Goal: Communication & Community: Answer question/provide support

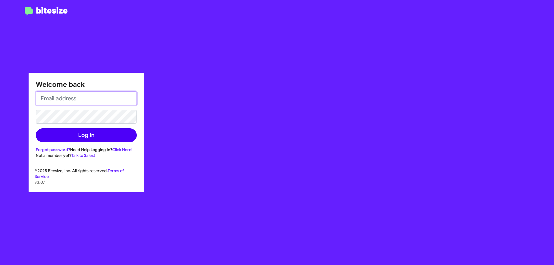
type input "[EMAIL_ADDRESS][DOMAIN_NAME]"
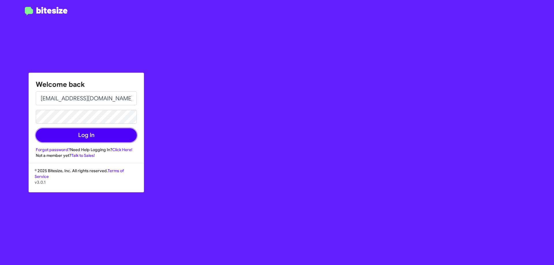
click at [87, 133] on button "Log In" at bounding box center [86, 135] width 101 height 14
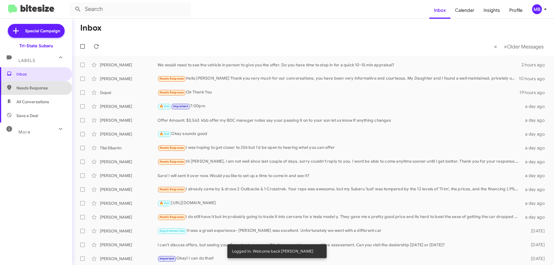
click at [54, 89] on span "Needs Response" at bounding box center [40, 88] width 49 height 6
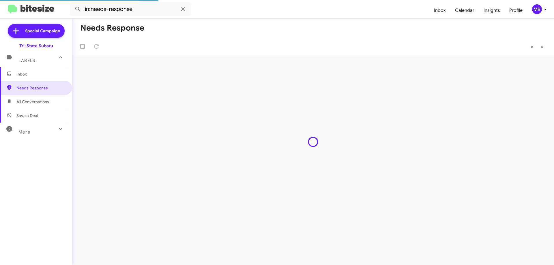
click at [51, 105] on span "All Conversations" at bounding box center [36, 102] width 72 height 14
type input "in:all-conversations"
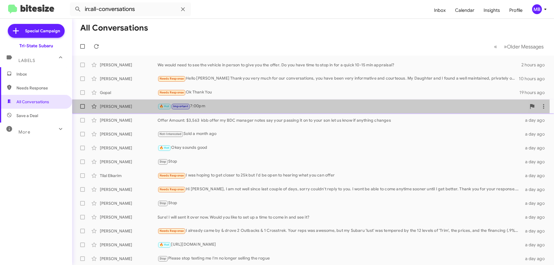
click at [136, 107] on div "[PERSON_NAME]" at bounding box center [129, 107] width 58 height 6
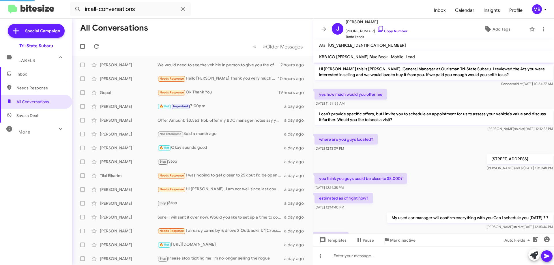
scroll to position [72, 0]
